Goal: Information Seeking & Learning: Learn about a topic

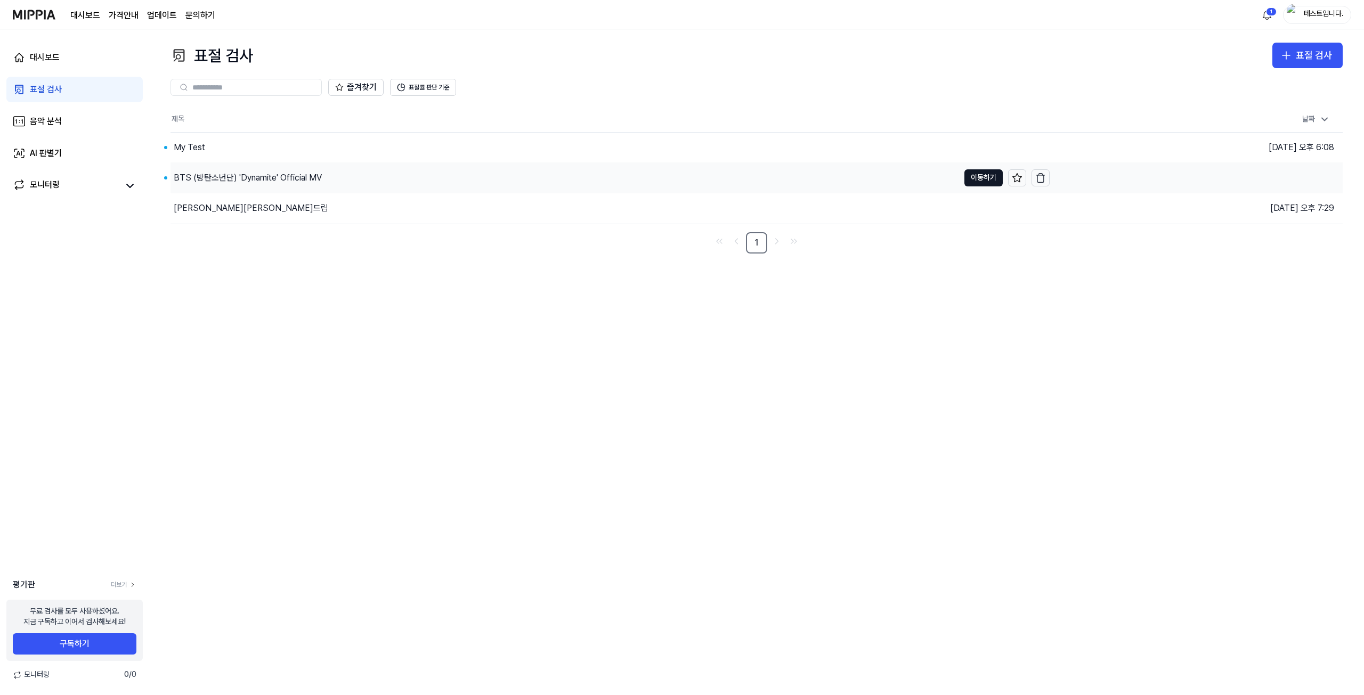
click at [289, 178] on div "BTS (방탄소년단) 'Dynamite' Official MV" at bounding box center [248, 178] width 148 height 13
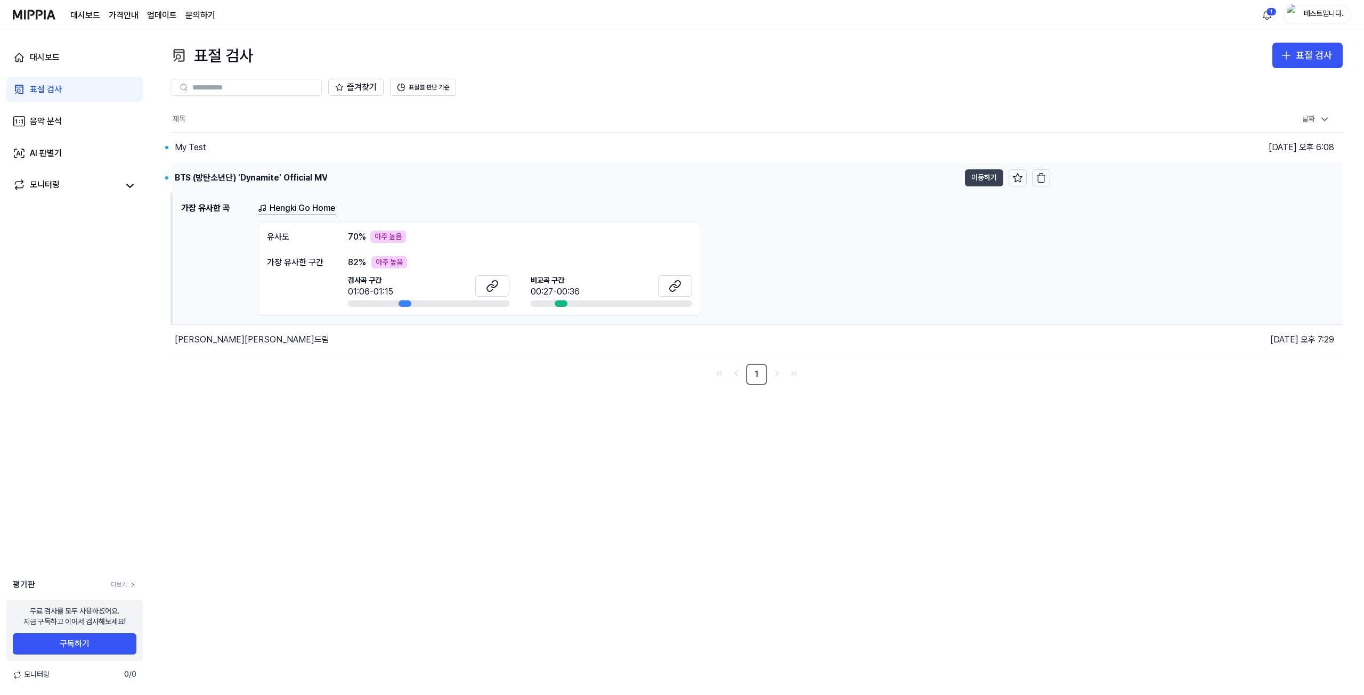
click at [680, 179] on button "이동하기" at bounding box center [984, 177] width 38 height 17
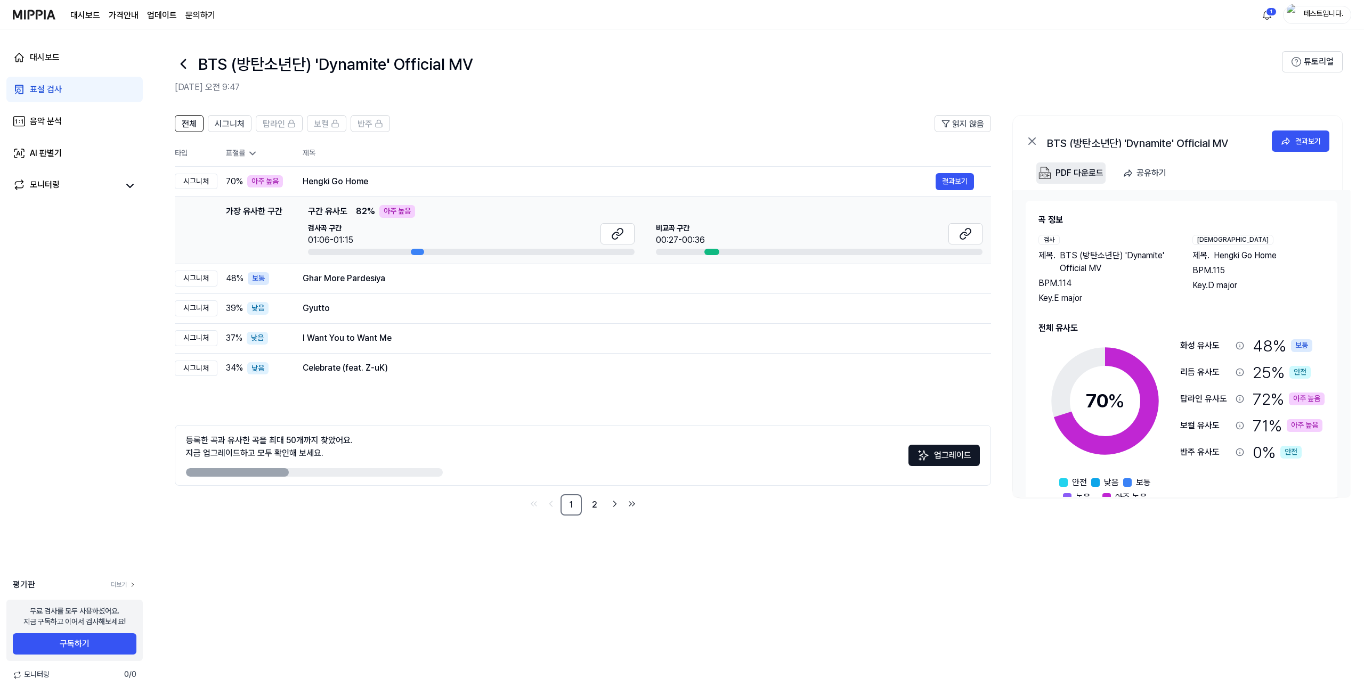
click at [680, 175] on div "PDF 다운로드" at bounding box center [1080, 173] width 48 height 14
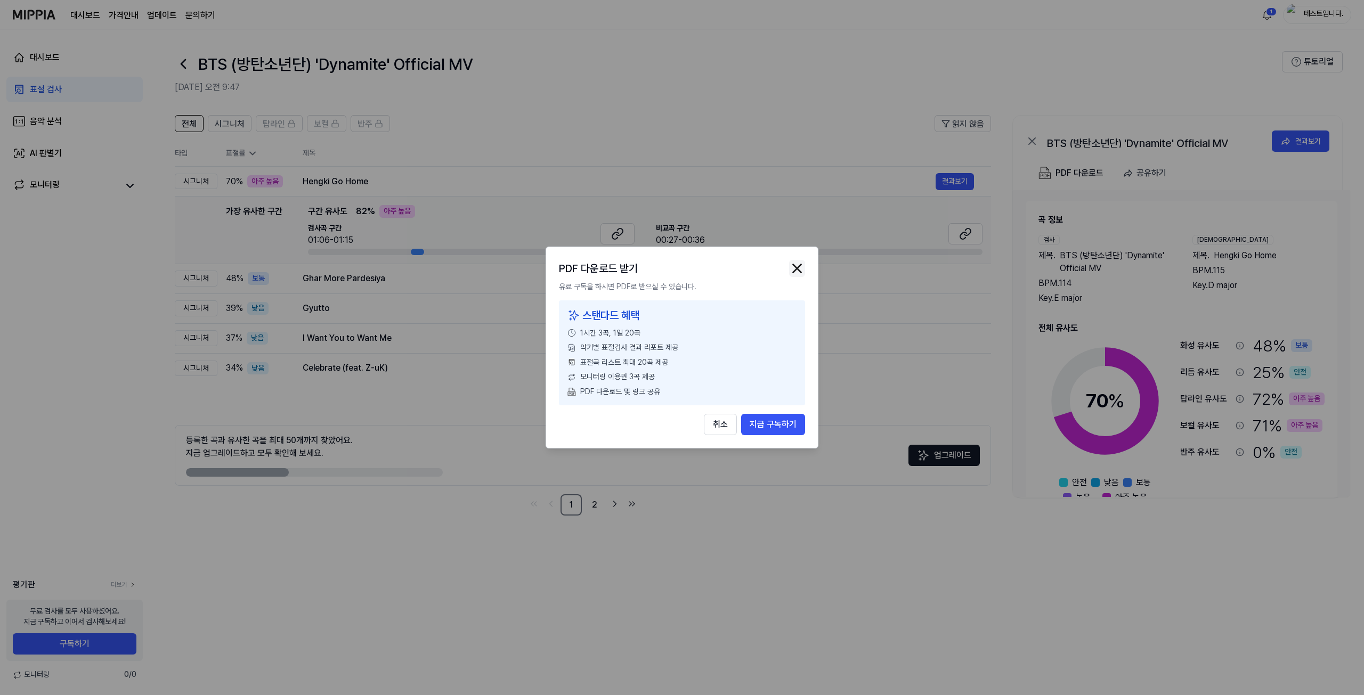
click at [680, 269] on img "button" at bounding box center [797, 269] width 16 height 16
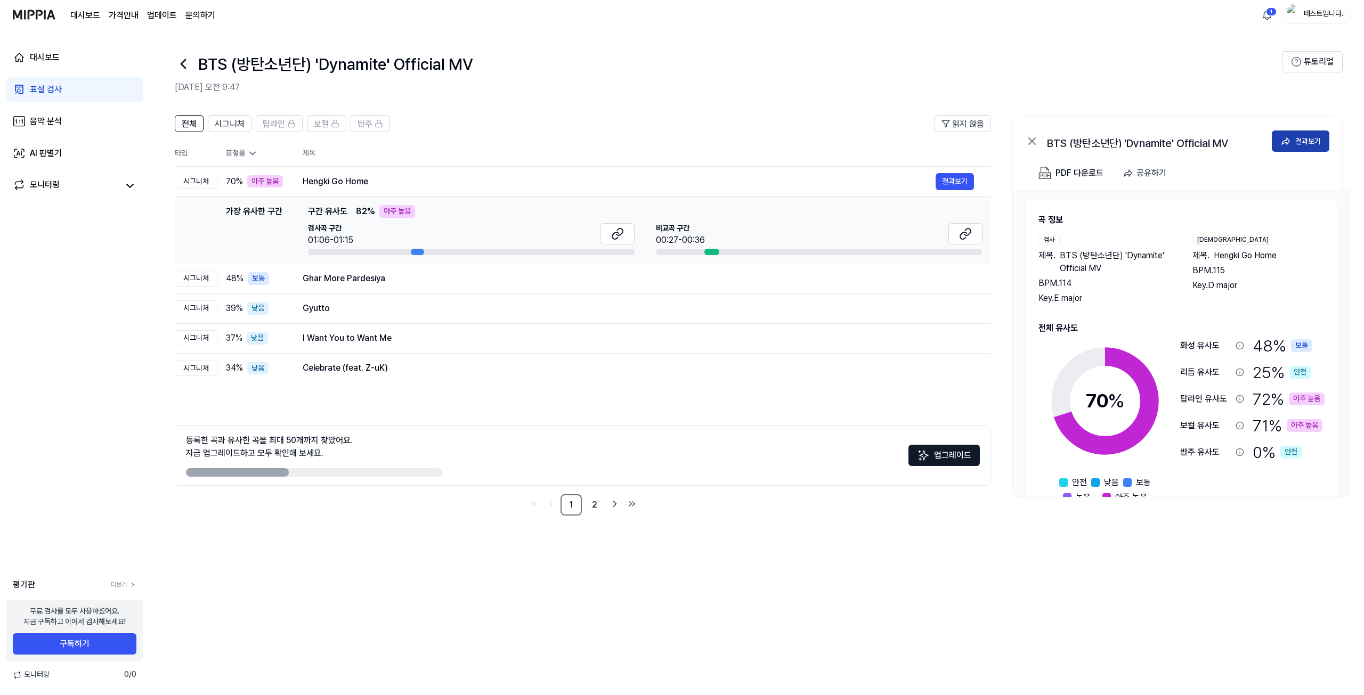
click at [680, 142] on icon at bounding box center [1285, 141] width 11 height 11
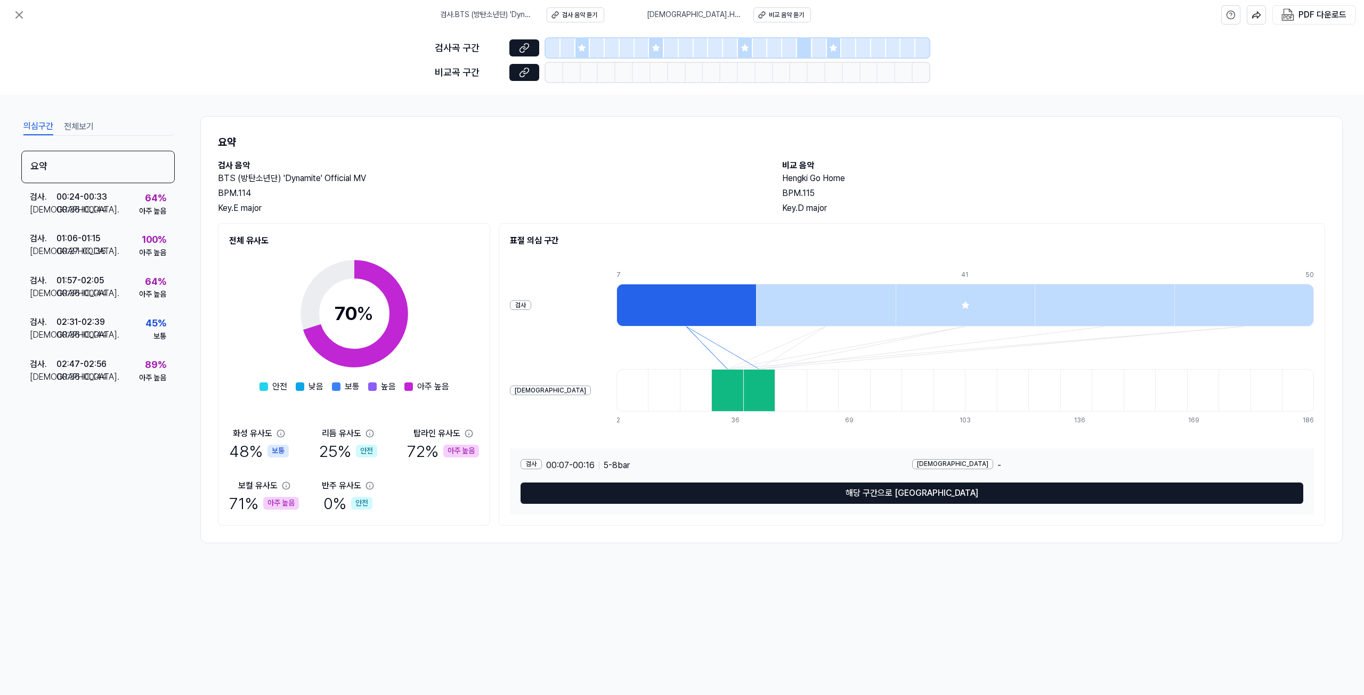
click at [589, 50] on div at bounding box center [582, 47] width 15 height 19
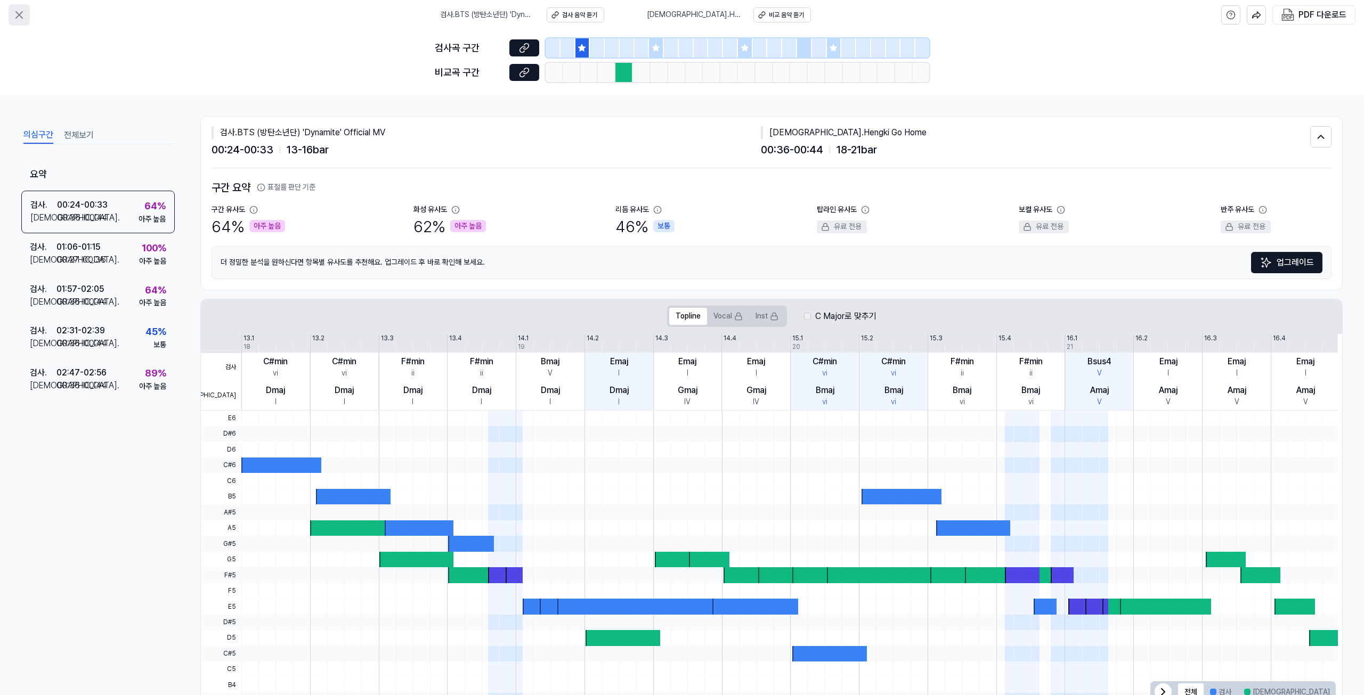
click at [27, 17] on button at bounding box center [19, 14] width 21 height 21
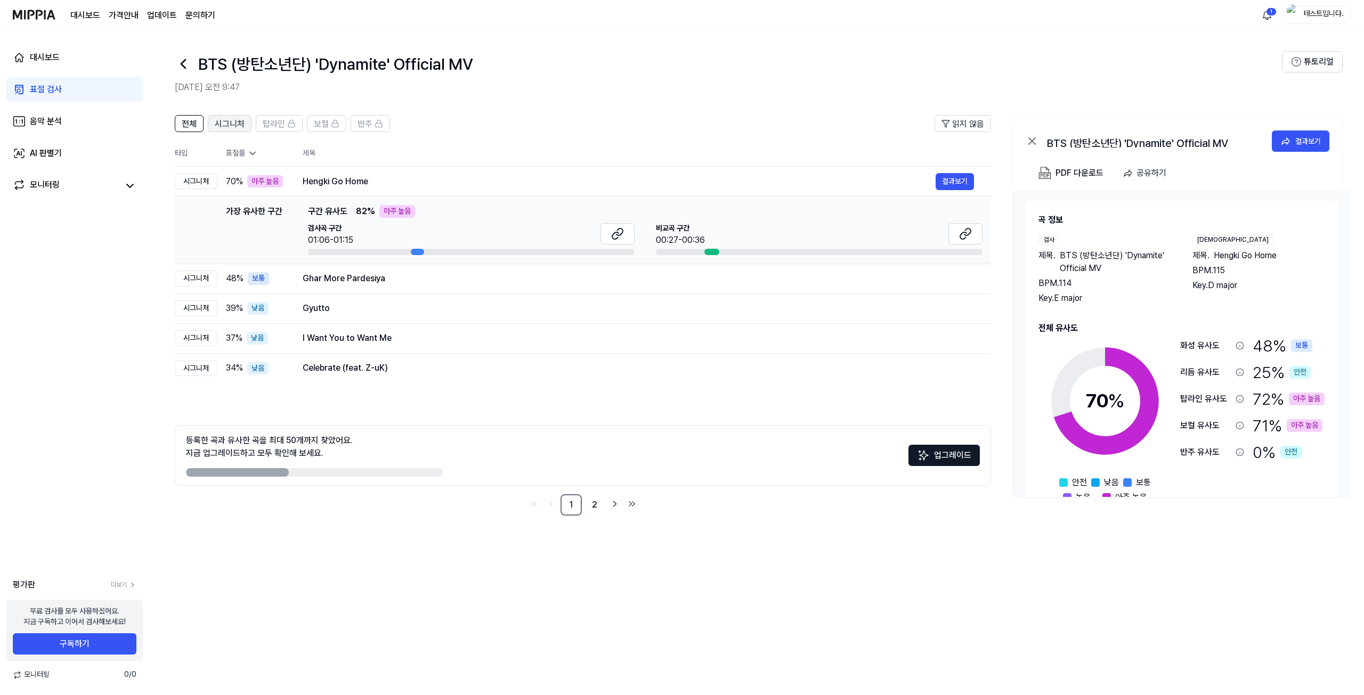
click at [237, 126] on span "시그니처" at bounding box center [230, 124] width 30 height 13
click at [293, 128] on div "탑라인" at bounding box center [279, 124] width 33 height 14
click at [338, 127] on icon at bounding box center [335, 123] width 9 height 9
click at [365, 126] on span "반주" at bounding box center [365, 124] width 15 height 13
drag, startPoint x: 323, startPoint y: 124, endPoint x: 293, endPoint y: 123, distance: 29.9
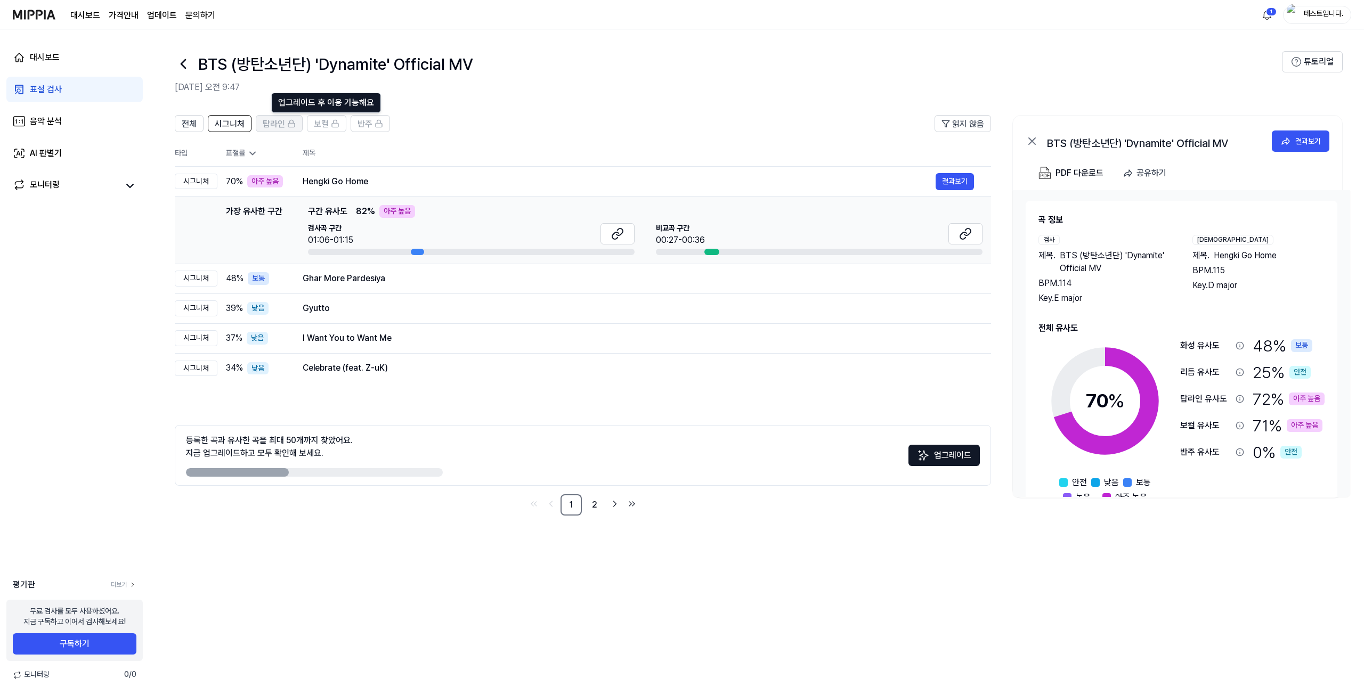
click at [321, 124] on span "보컬" at bounding box center [321, 124] width 15 height 13
click at [286, 123] on div "탑라인" at bounding box center [279, 124] width 33 height 14
click at [396, 285] on div "Ghar More Pardesiya" at bounding box center [619, 278] width 633 height 13
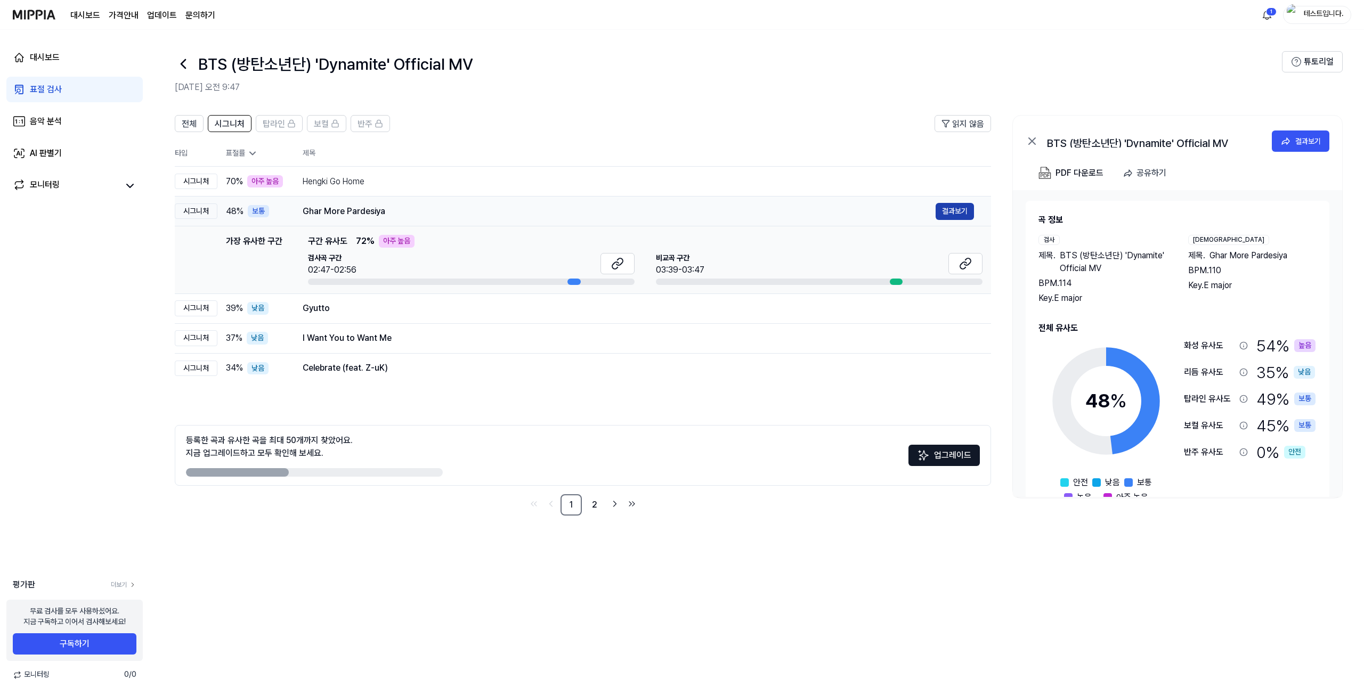
click at [680, 209] on button "결과보기" at bounding box center [955, 211] width 38 height 17
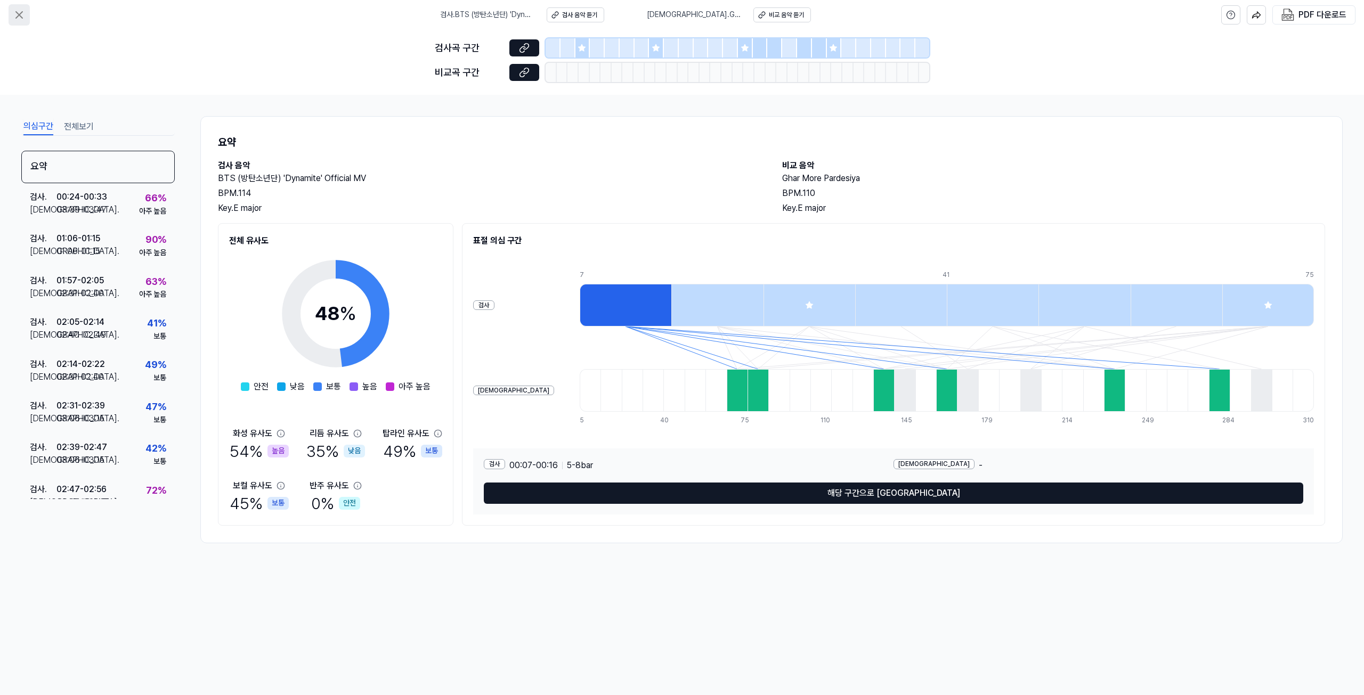
click at [19, 18] on icon at bounding box center [19, 15] width 13 height 13
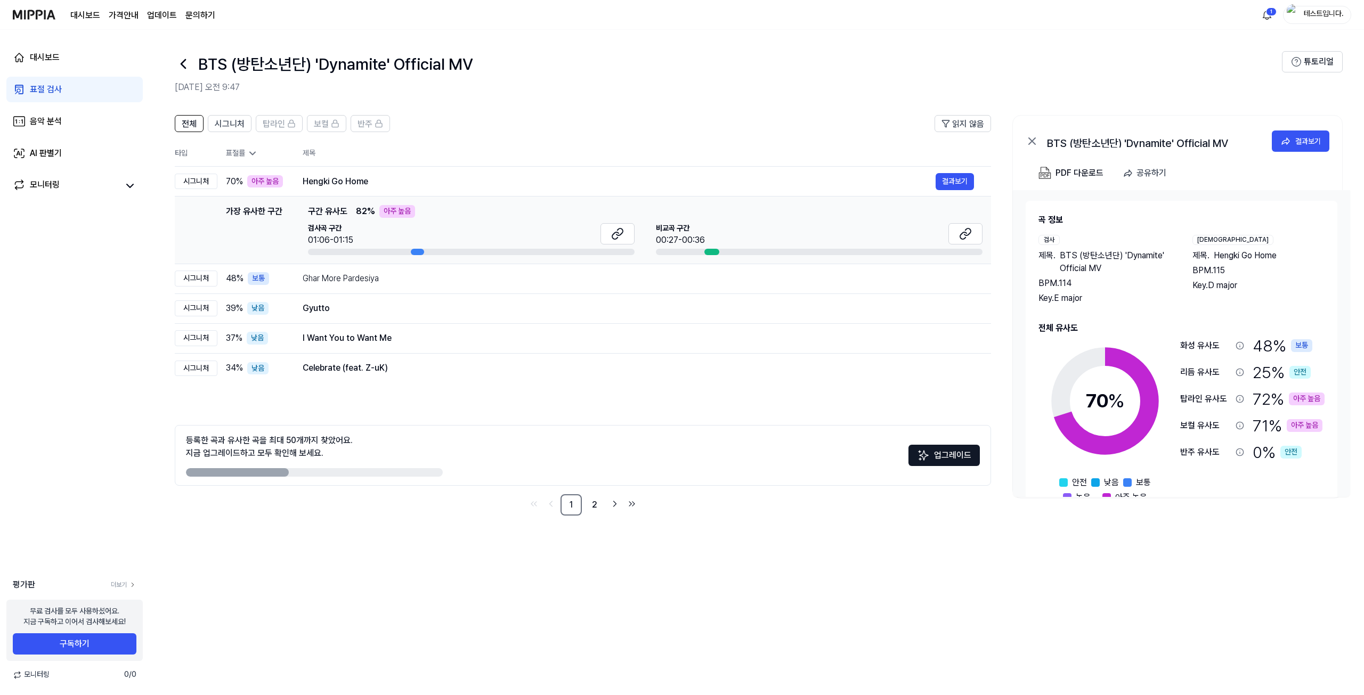
click at [183, 62] on icon at bounding box center [183, 64] width 4 height 9
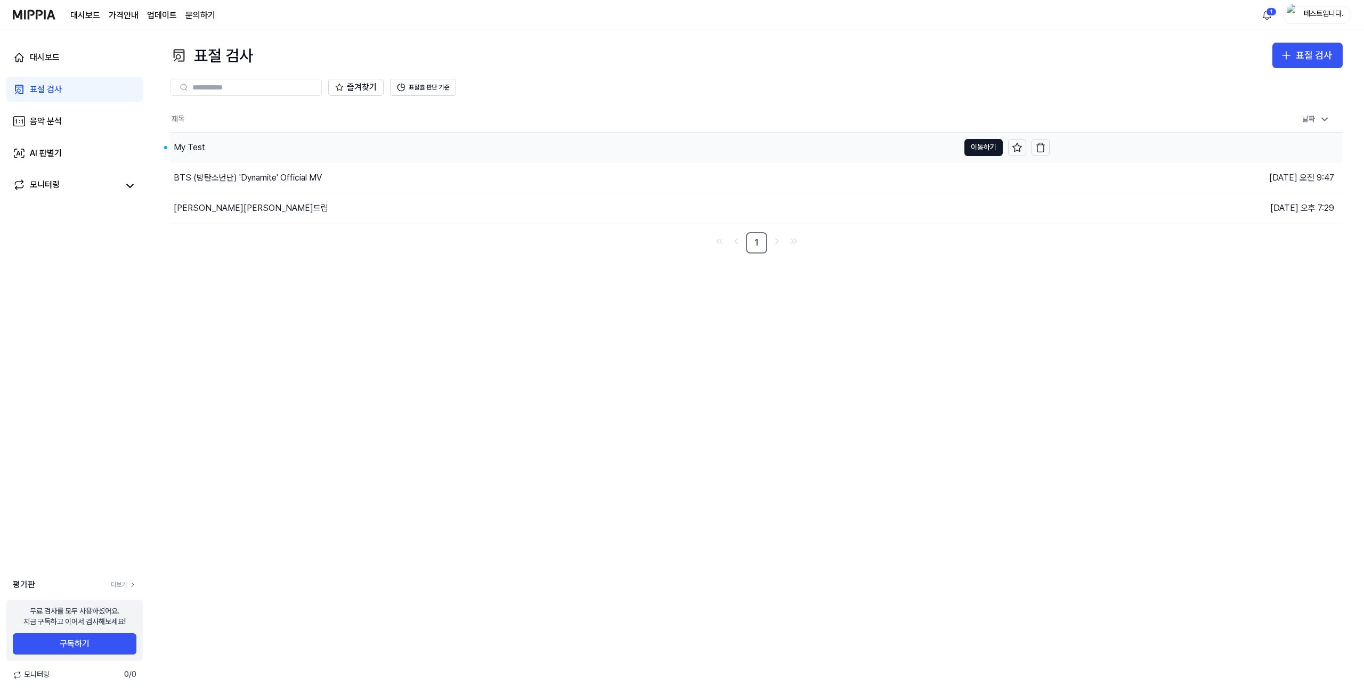
click at [226, 145] on div "My Test" at bounding box center [565, 148] width 789 height 30
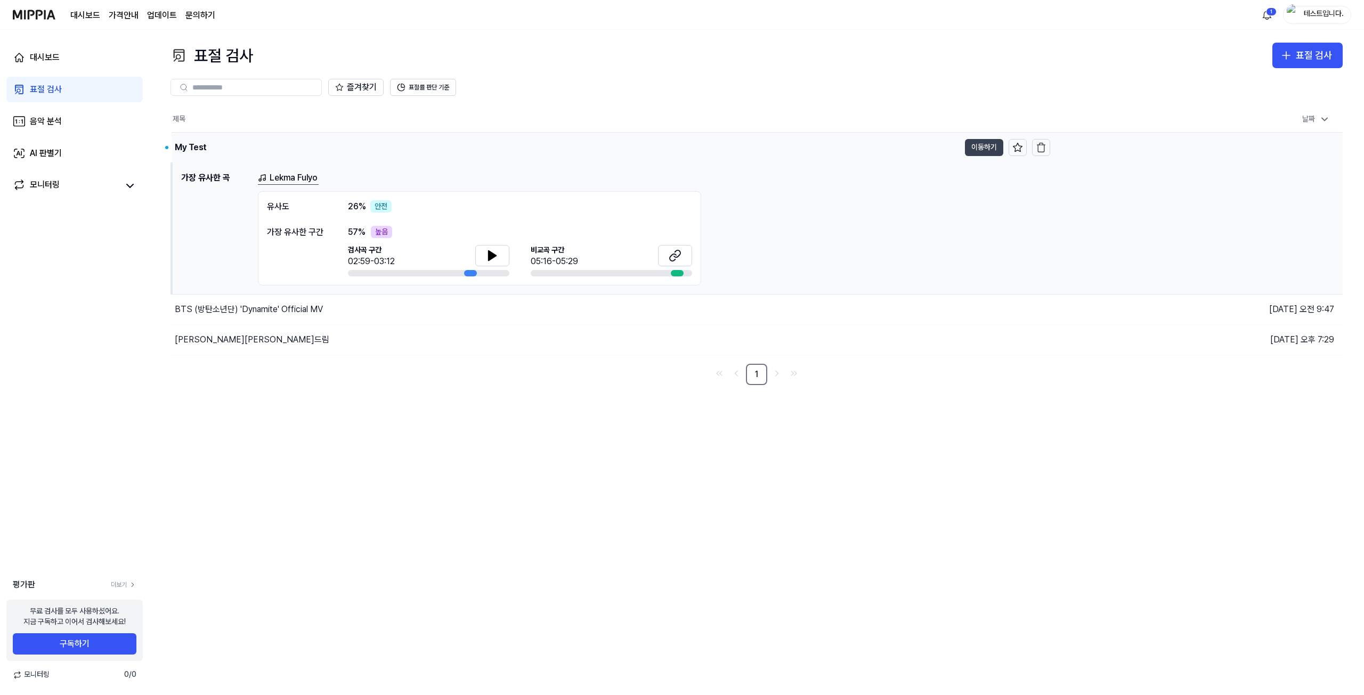
click at [680, 144] on button "이동하기" at bounding box center [984, 147] width 38 height 17
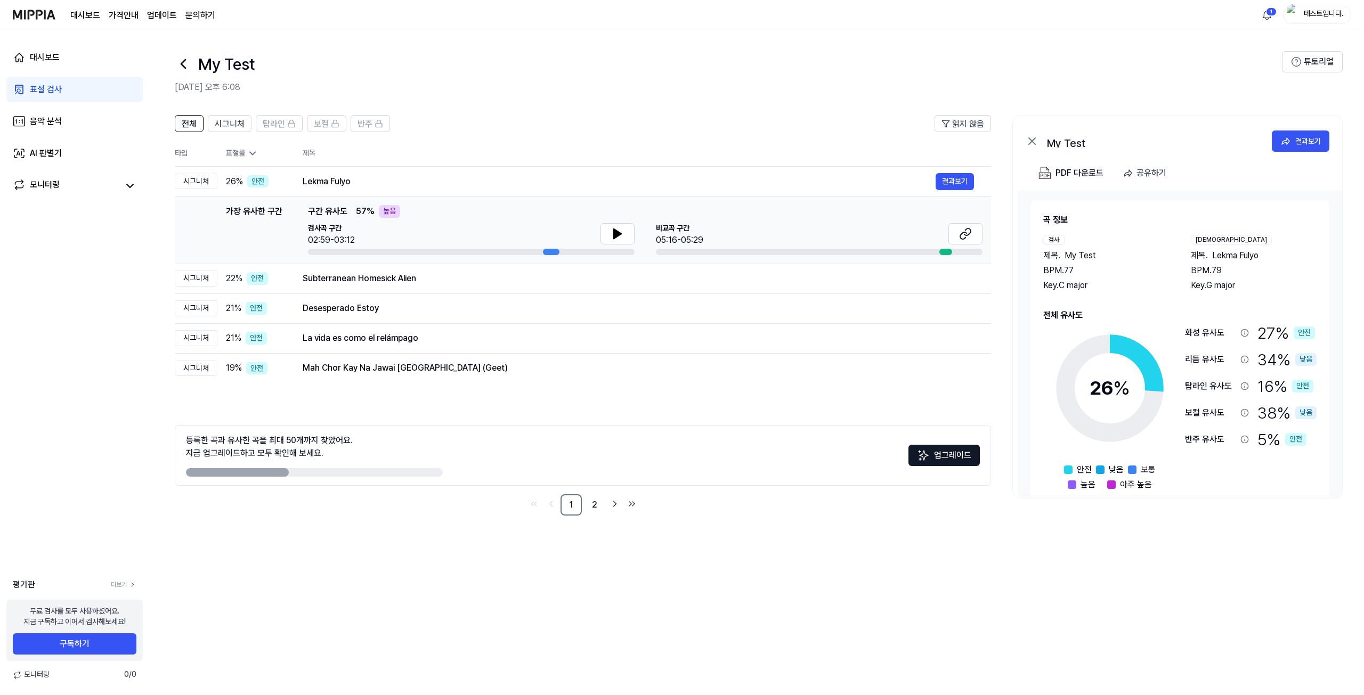
click at [680, 128] on header "전체 시그니처 탑라인 보컬 반주 읽지 않음" at bounding box center [583, 128] width 816 height 26
click at [680, 125] on icon at bounding box center [946, 123] width 9 height 9
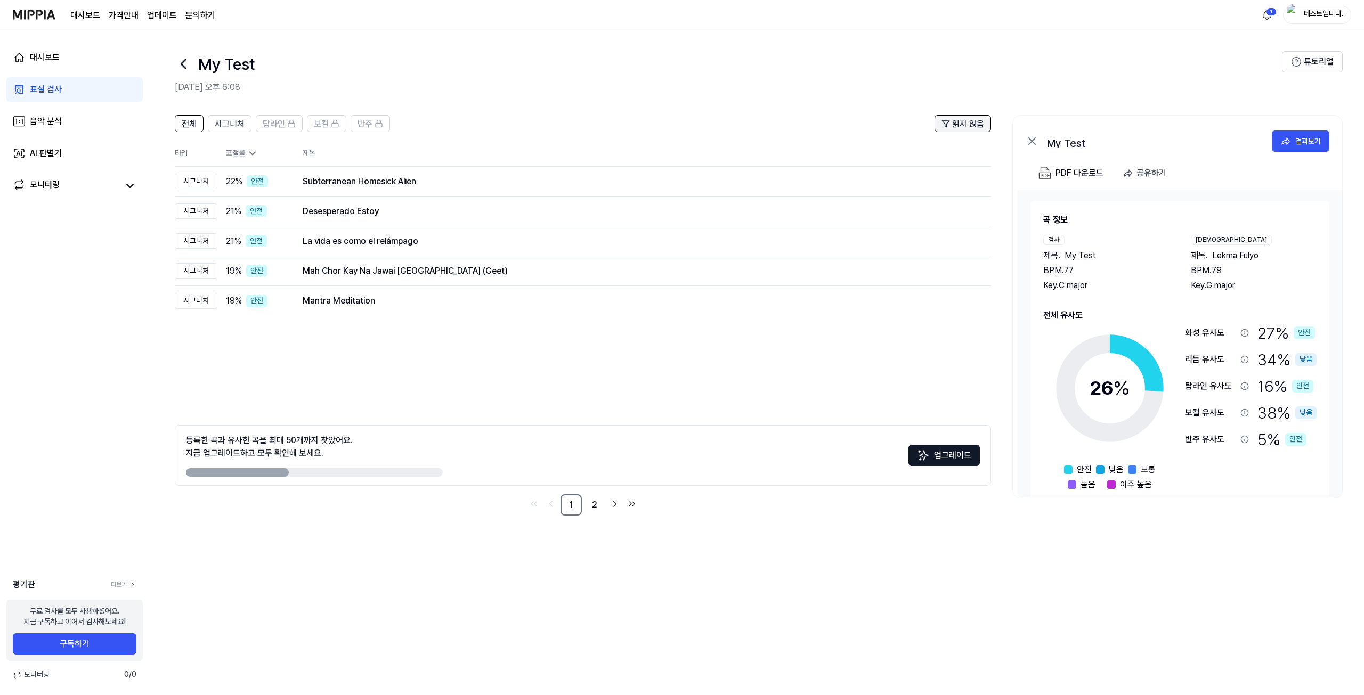
click at [680, 125] on span "읽지 않음" at bounding box center [968, 124] width 32 height 13
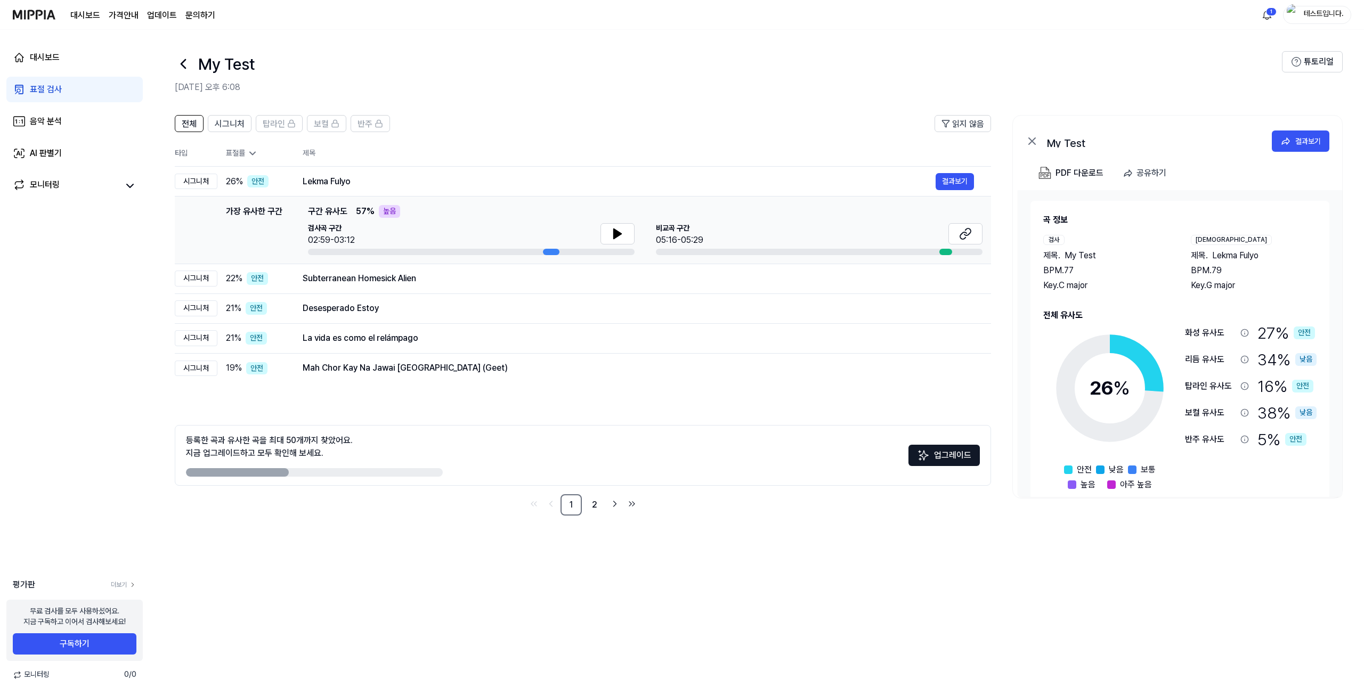
click at [680, 117] on header "전체 시그니처 탑라인 보컬 반주 읽지 않음" at bounding box center [583, 128] width 816 height 26
click at [188, 65] on icon at bounding box center [183, 63] width 17 height 17
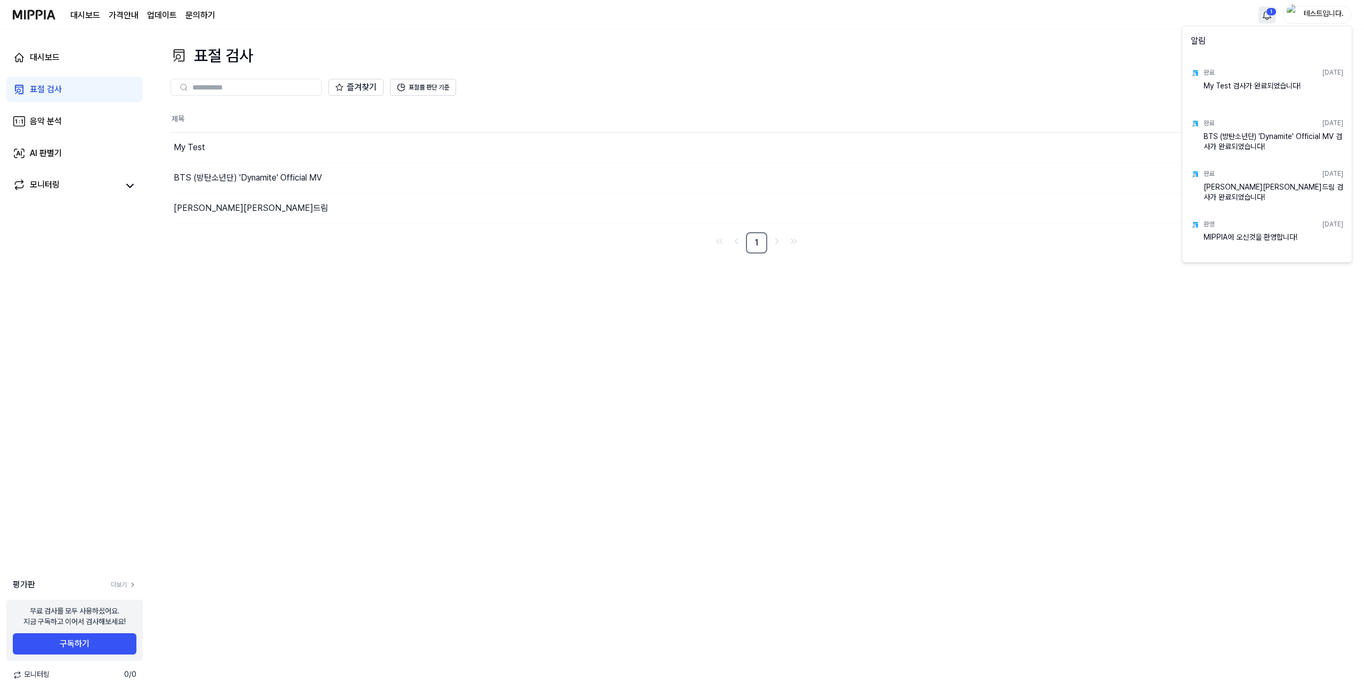
click at [680, 17] on html "대시보드 가격안내 업데이트 문의하기 1 테스트입니다. 대시보드 표절 검사 음악 분석 AI 판별기 모니터링 평가판 더보기 무료 검사를 모두 사용…" at bounding box center [682, 347] width 1364 height 695
click at [680, 44] on html "대시보드 가격안내 업데이트 문의하기 테스트입니다. 대시보드 표절 검사 음악 분석 AI 판별기 모니터링 평가판 더보기 무료 검사를 모두 사용하셨…" at bounding box center [682, 347] width 1364 height 695
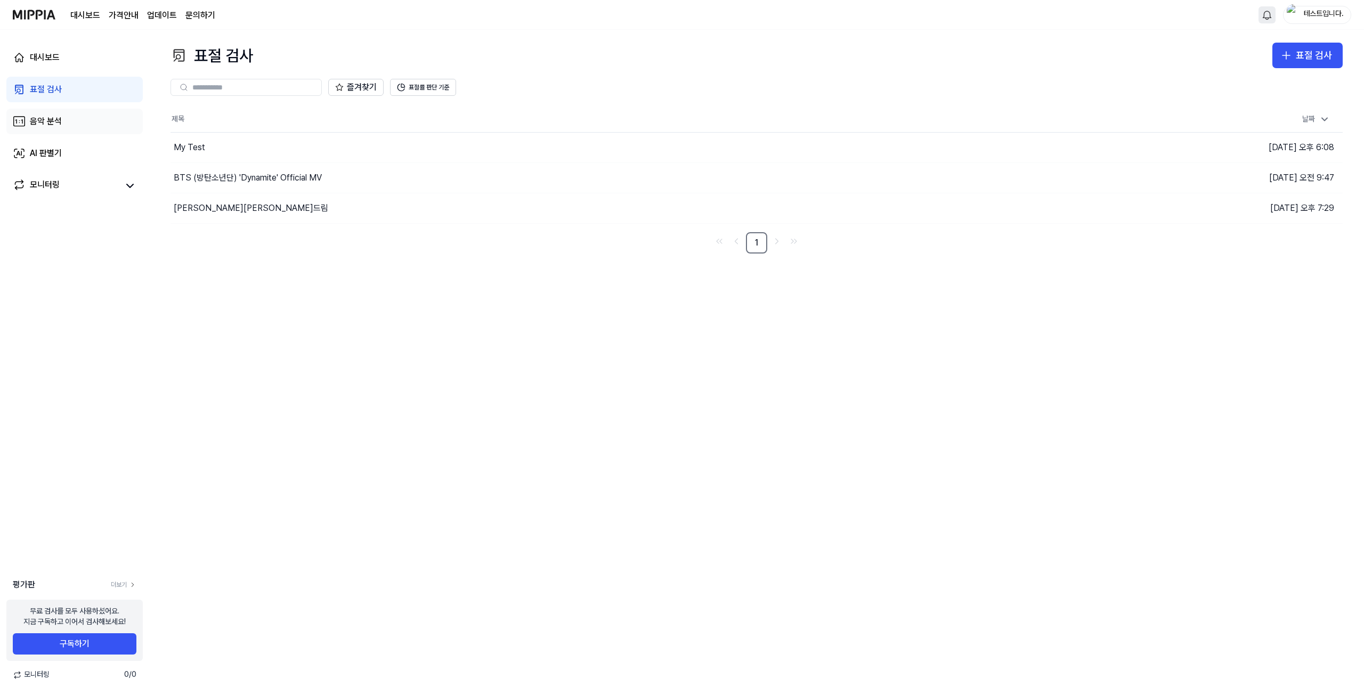
click at [75, 114] on link "음악 분석" at bounding box center [74, 122] width 136 height 26
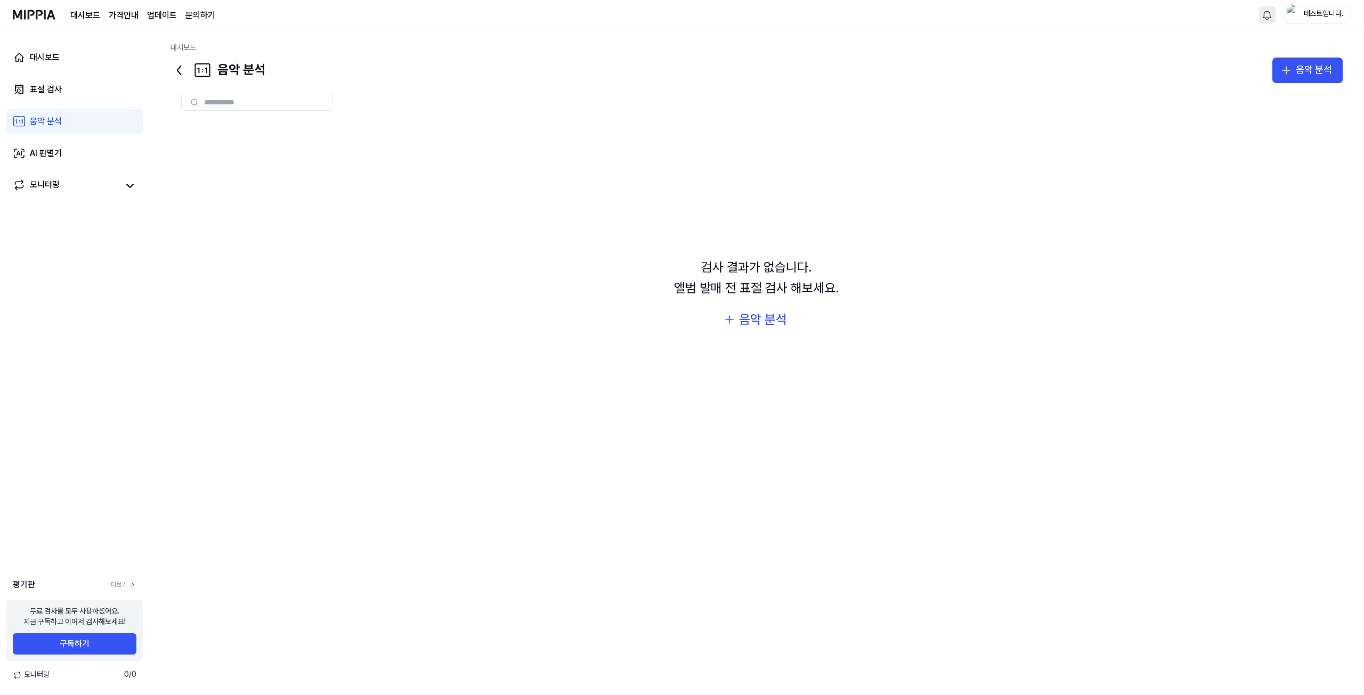
click at [62, 44] on div "대시보드 표절 검사 음악 분석 AI 판별기 모니터링" at bounding box center [74, 121] width 149 height 183
click at [61, 61] on link "대시보드" at bounding box center [74, 58] width 136 height 26
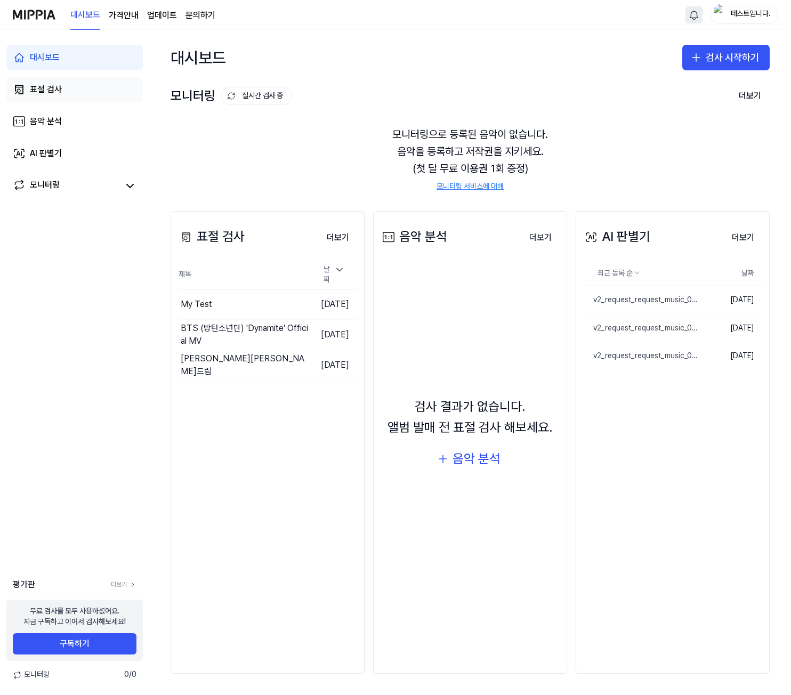
click at [90, 80] on link "표절 검사" at bounding box center [74, 90] width 136 height 26
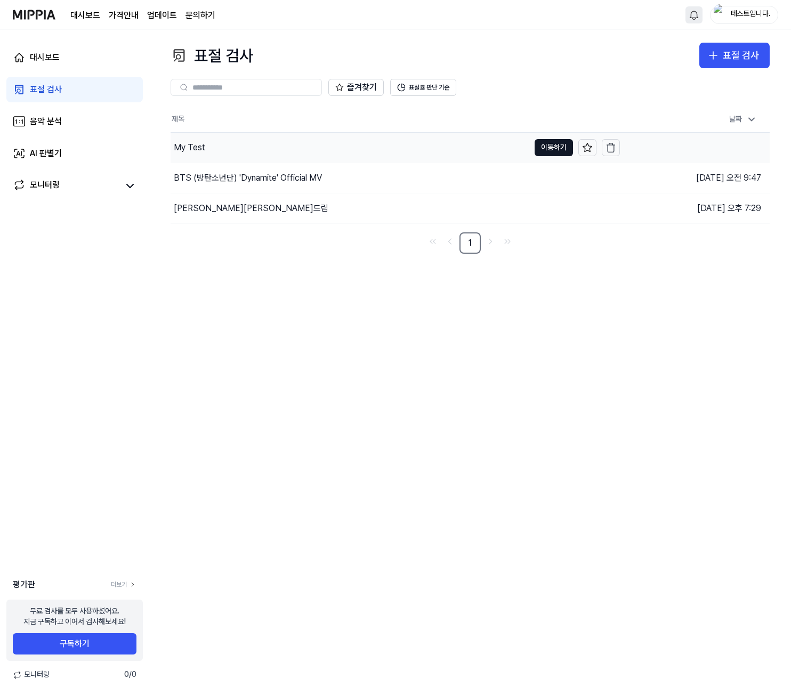
click at [260, 150] on div "My Test" at bounding box center [350, 148] width 359 height 30
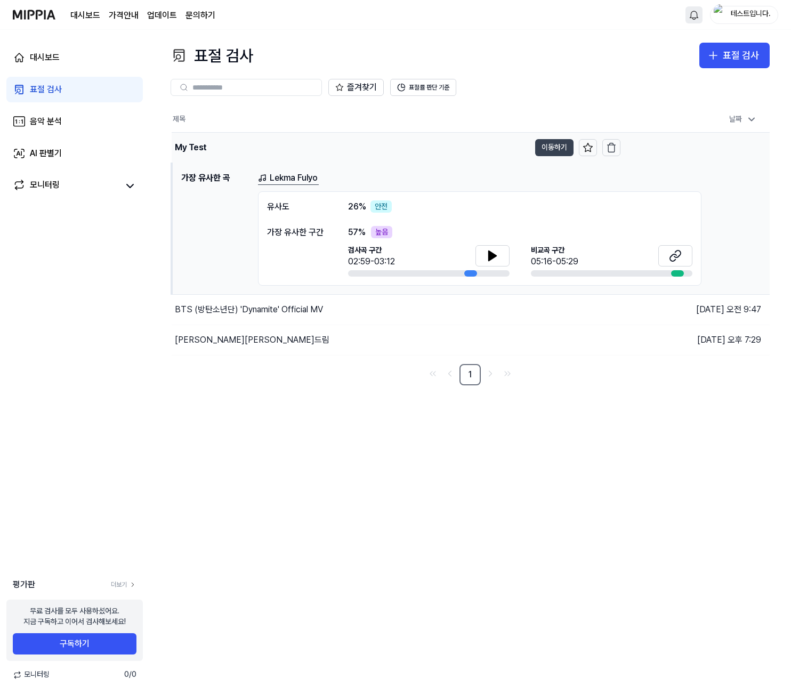
click at [551, 148] on button "이동하기" at bounding box center [554, 147] width 38 height 17
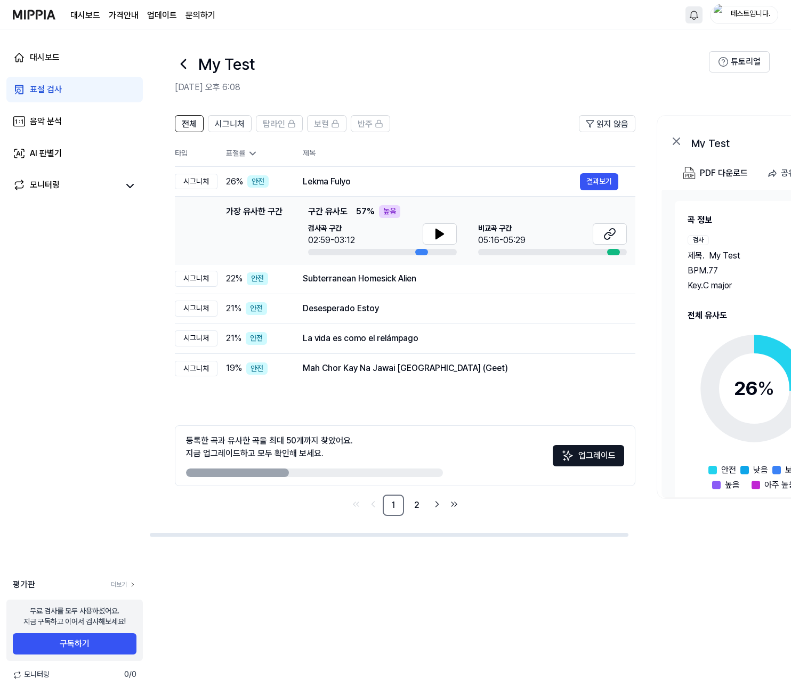
click at [182, 58] on icon at bounding box center [183, 63] width 17 height 17
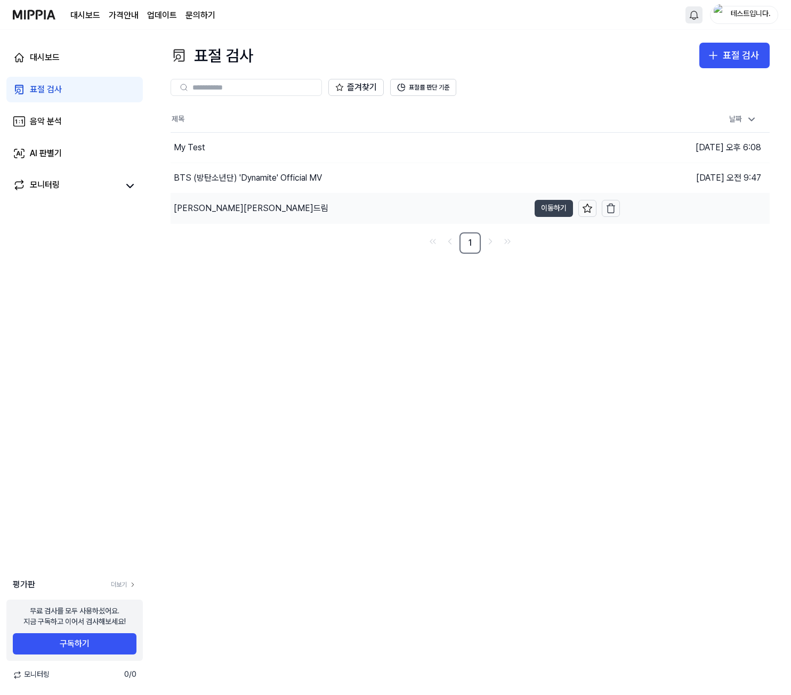
click at [543, 206] on button "이동하기" at bounding box center [553, 208] width 38 height 17
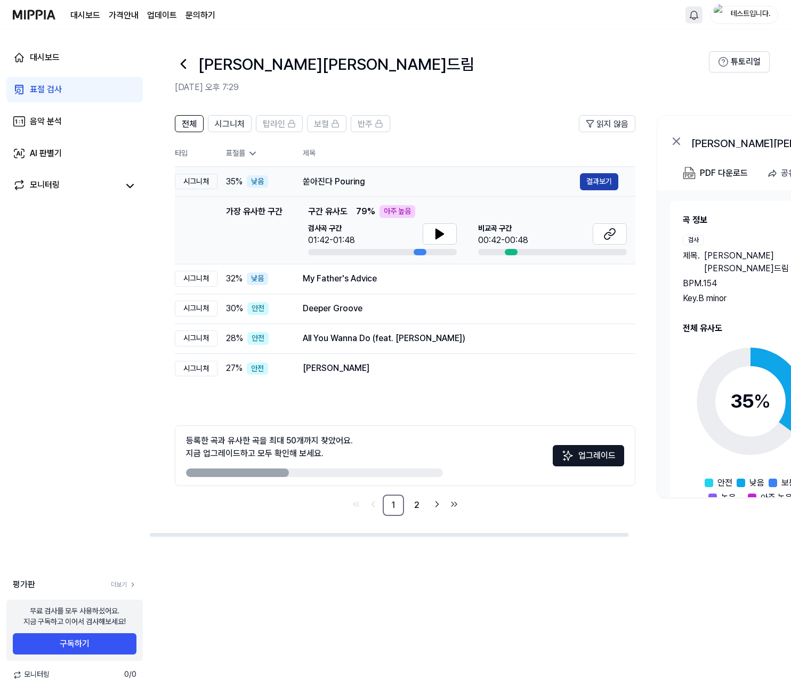
click at [601, 184] on button "결과보기" at bounding box center [599, 181] width 38 height 17
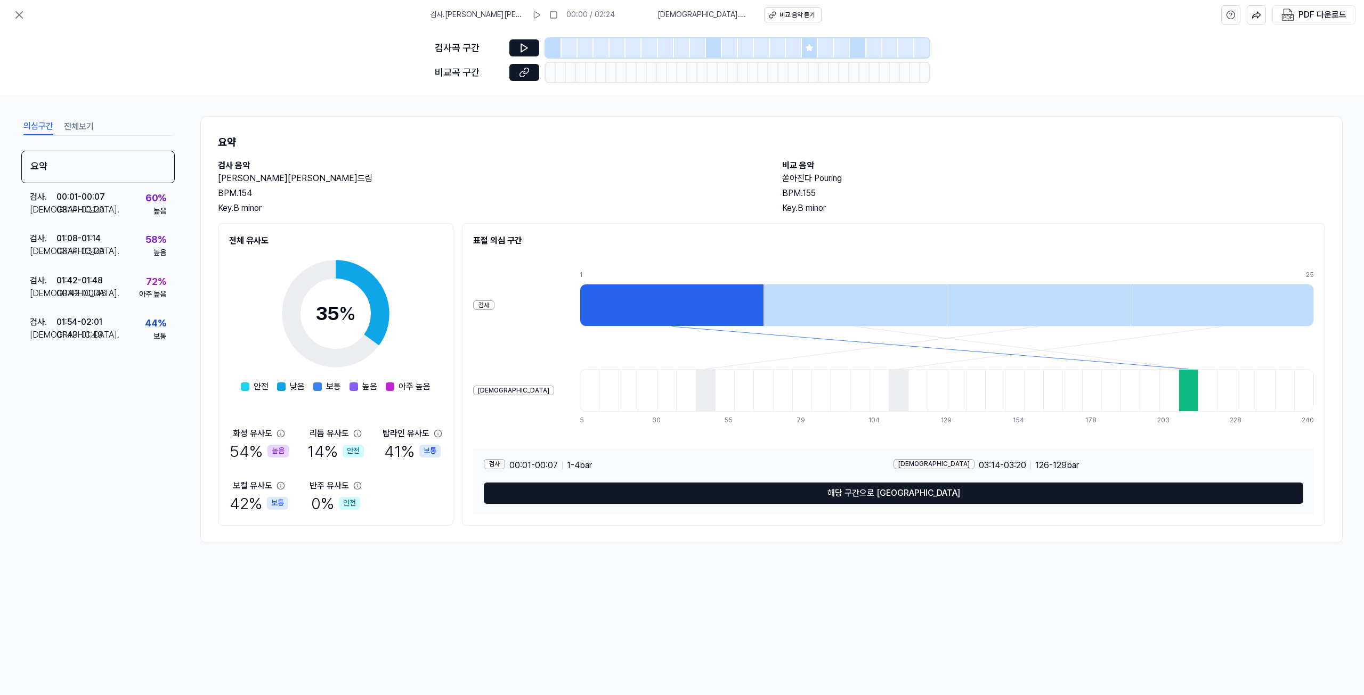
click at [680, 47] on div at bounding box center [810, 47] width 16 height 19
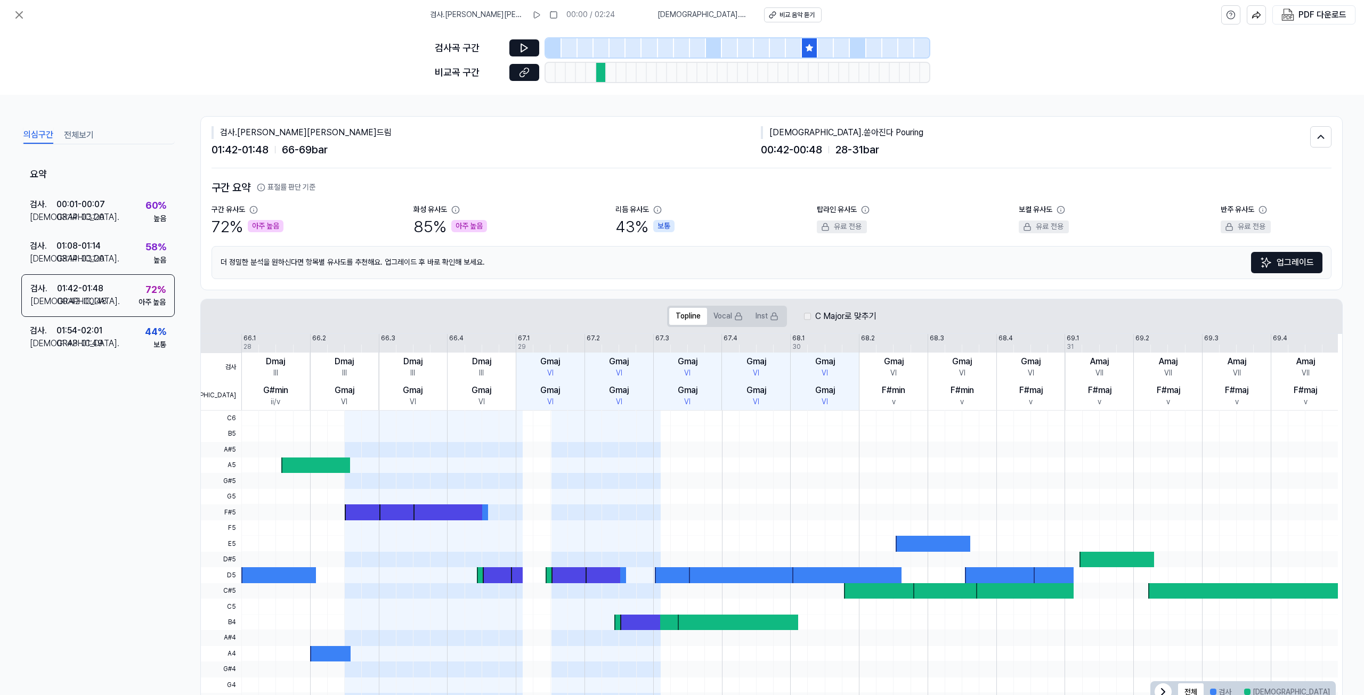
click at [680, 44] on div at bounding box center [714, 47] width 16 height 19
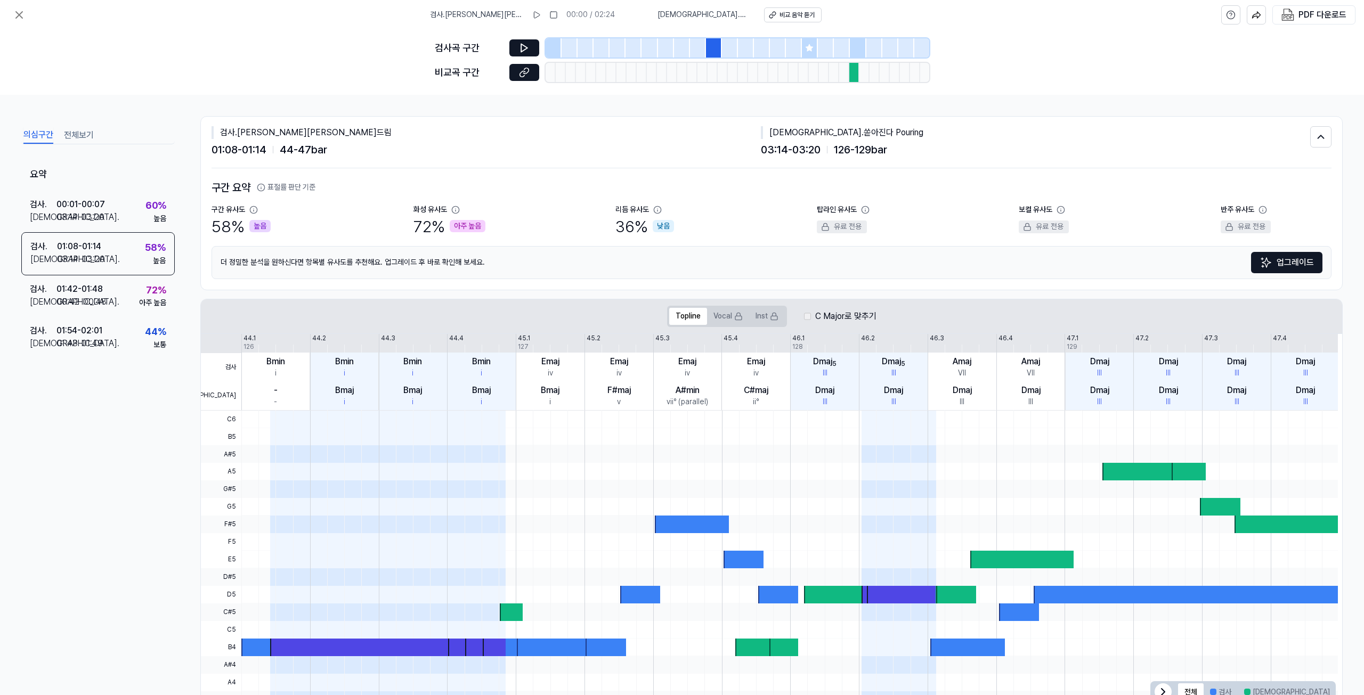
click at [680, 50] on icon at bounding box center [809, 47] width 7 height 7
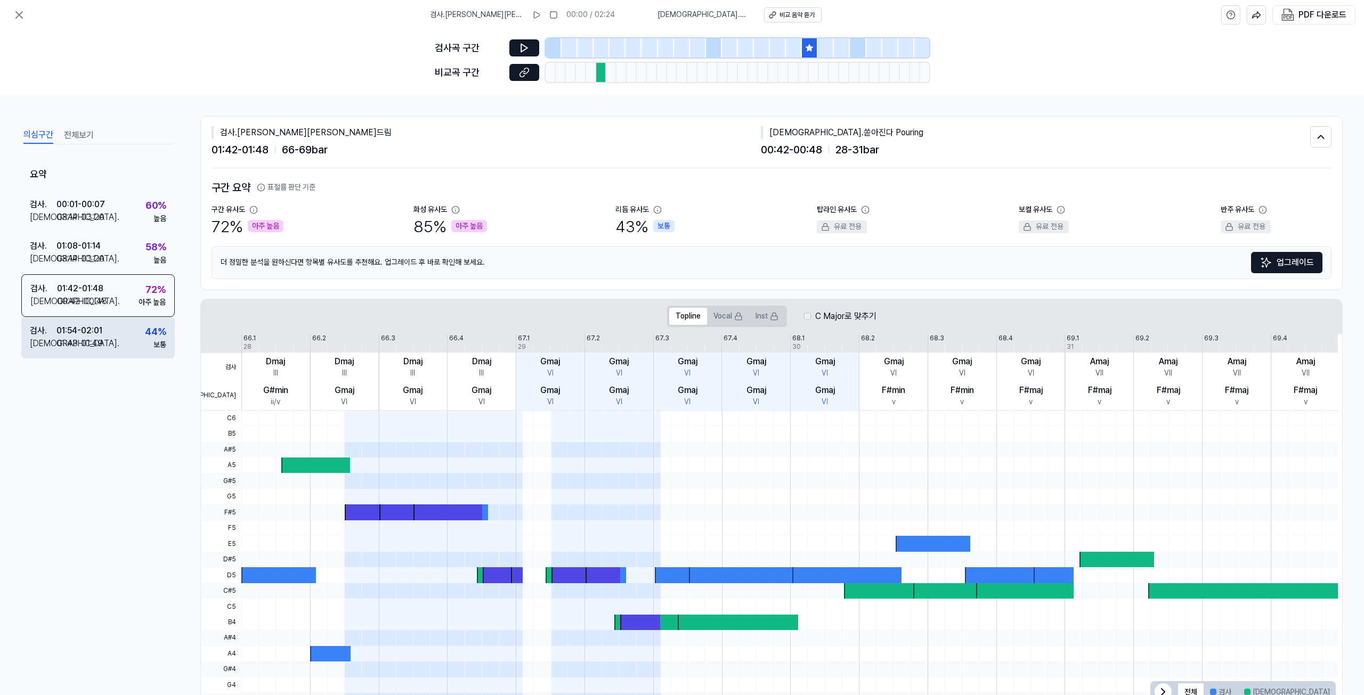
click at [128, 332] on div "검사 . 01:54 - 02:01 비교 . 01:43 - 01:49 44 % 보통" at bounding box center [97, 338] width 153 height 42
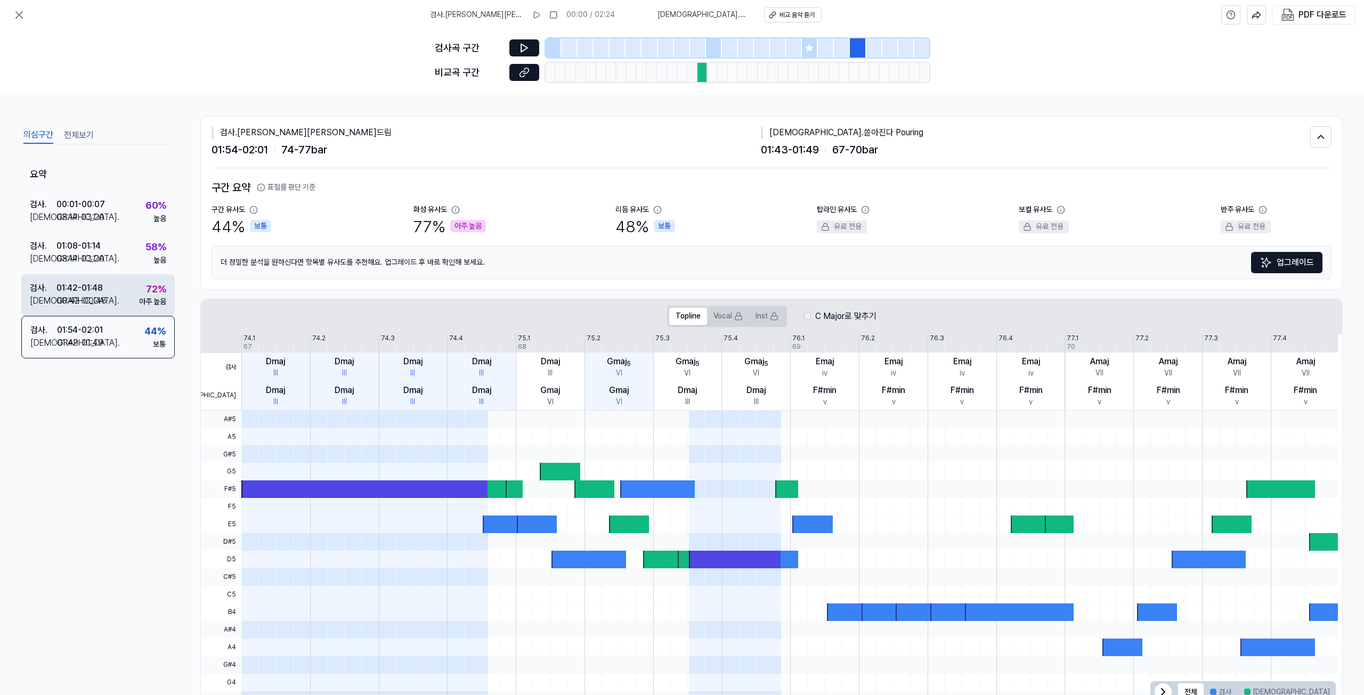
click at [128, 290] on div "검사 . 01:42 - 01:48 비교 . 00:42 - 00:48 72 % 아주 높음" at bounding box center [97, 295] width 153 height 42
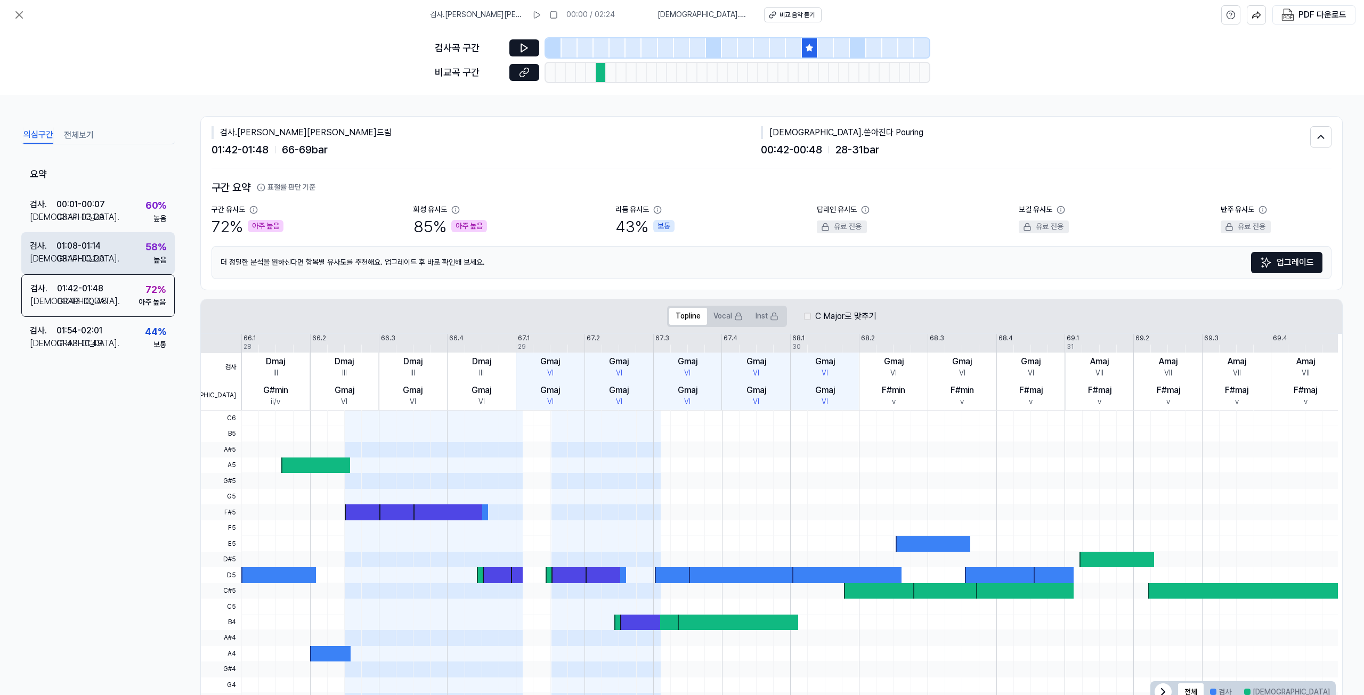
drag, startPoint x: 129, startPoint y: 255, endPoint x: 131, endPoint y: 209, distance: 46.4
click at [129, 253] on div "검사 . 01:08 - 01:14 비교 . 03:14 - 03:20 58 % 높음" at bounding box center [97, 253] width 153 height 42
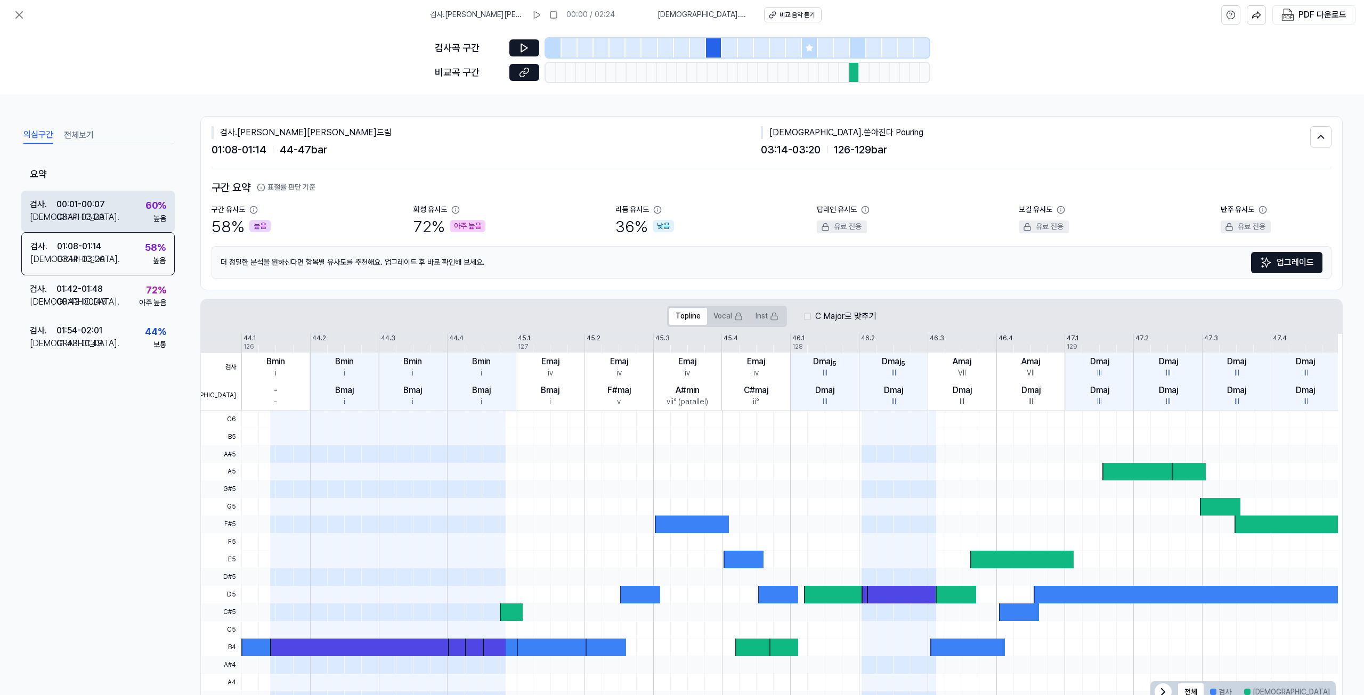
click at [131, 208] on div "검사 . 00:01 - 00:07 비교 . 03:14 - 03:20 60 % 높음" at bounding box center [97, 212] width 153 height 42
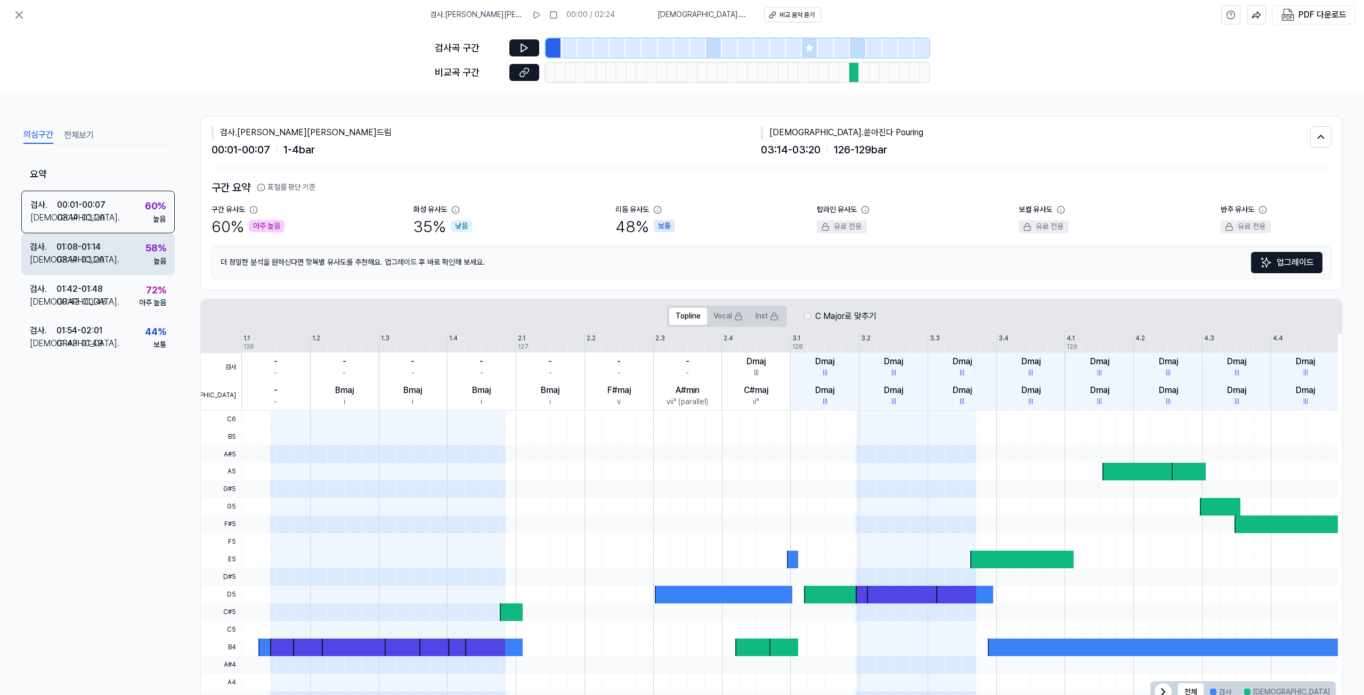
click at [131, 248] on div "검사 . 01:08 - 01:14 비교 . 03:14 - 03:20 58 % 높음" at bounding box center [97, 254] width 153 height 42
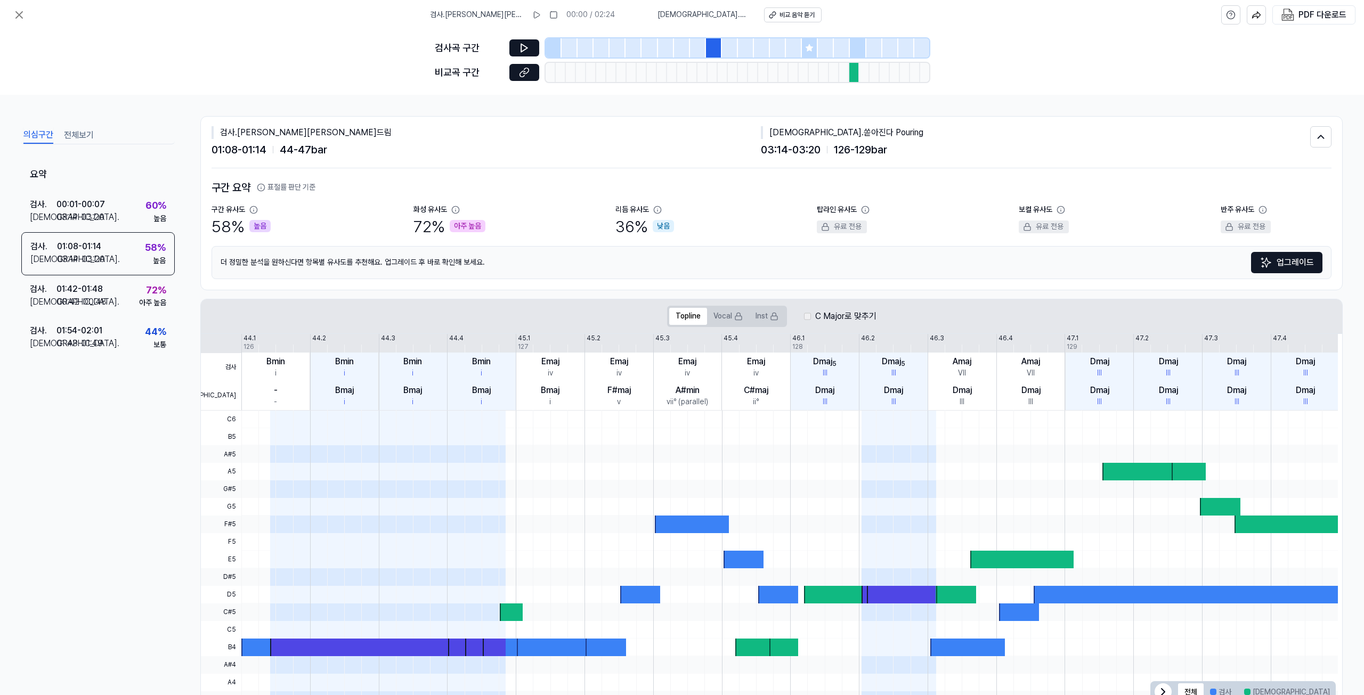
click at [70, 137] on button "전체보기" at bounding box center [79, 135] width 30 height 17
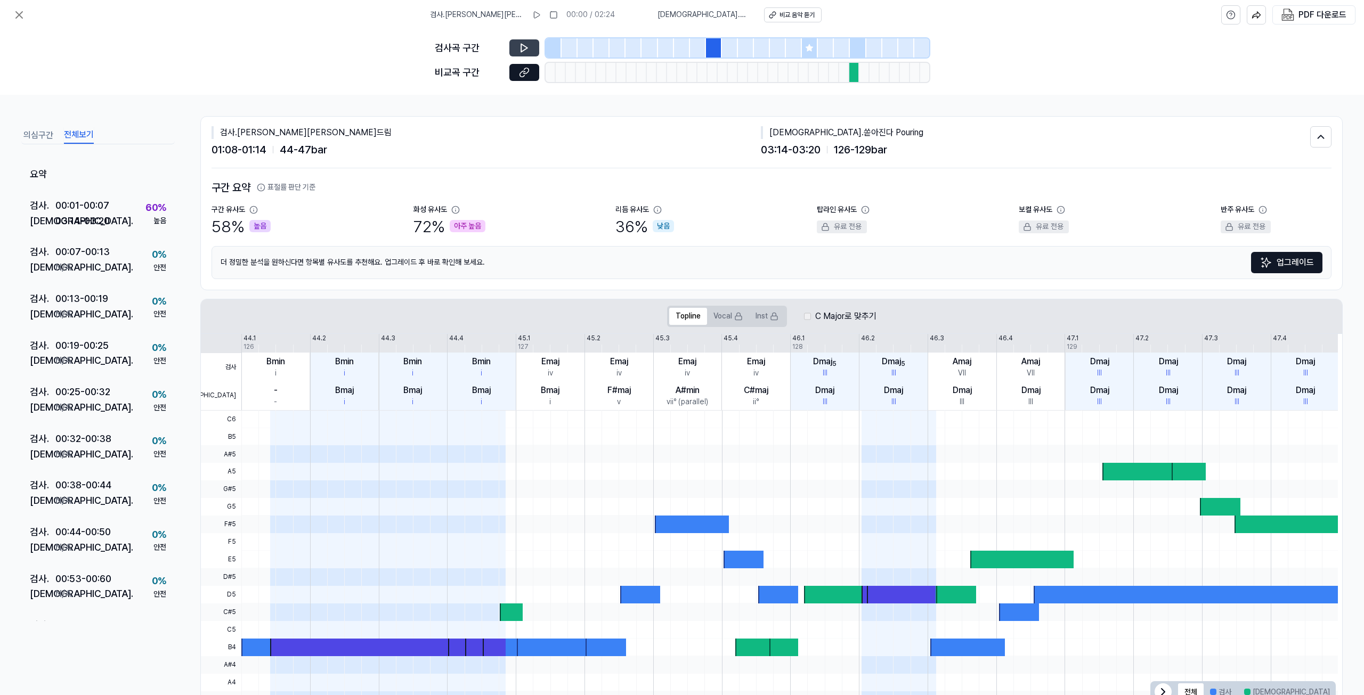
click at [525, 46] on icon at bounding box center [524, 48] width 6 height 8
click at [525, 46] on icon at bounding box center [526, 47] width 2 height 7
